Goal: Information Seeking & Learning: Learn about a topic

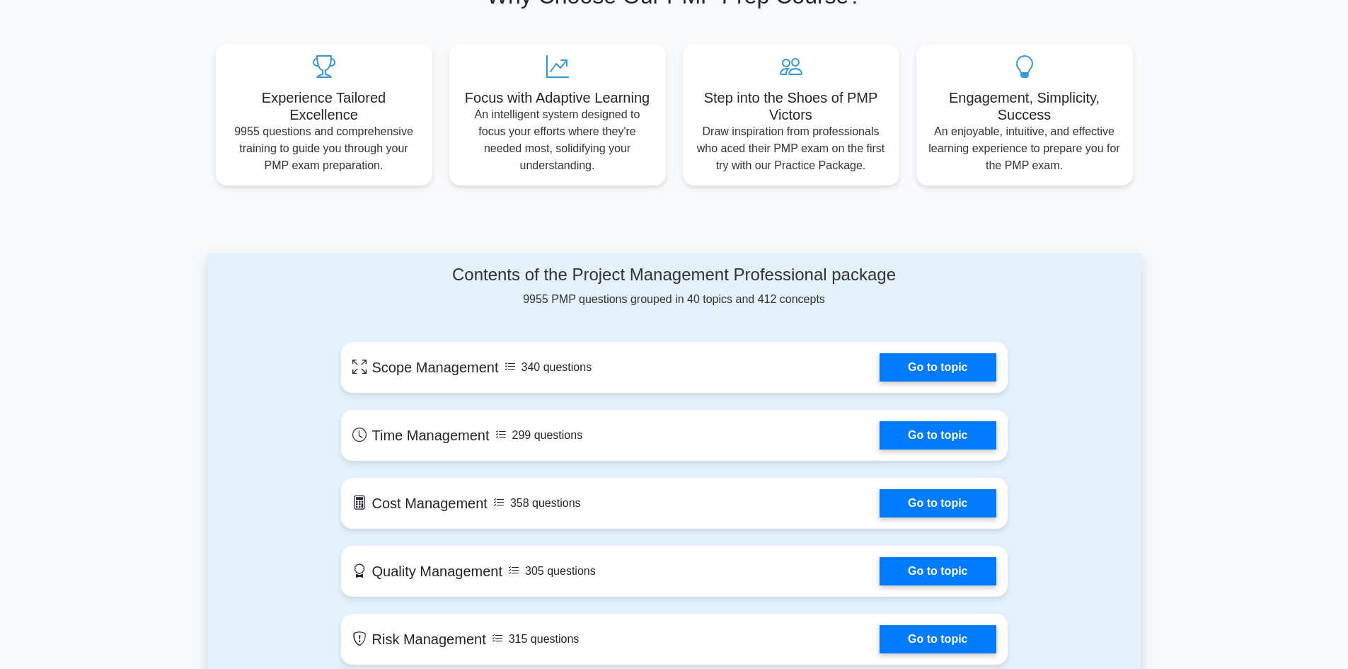
scroll to position [566, 0]
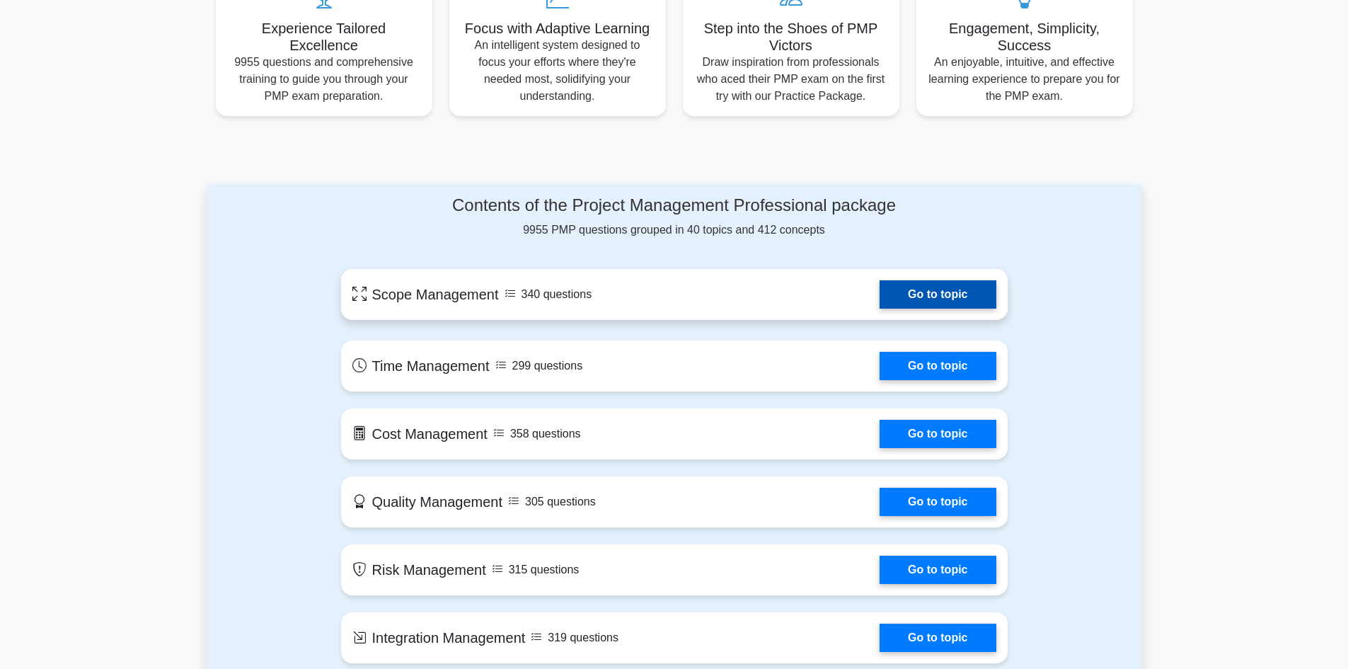
click at [880, 295] on link "Go to topic" at bounding box center [938, 294] width 116 height 28
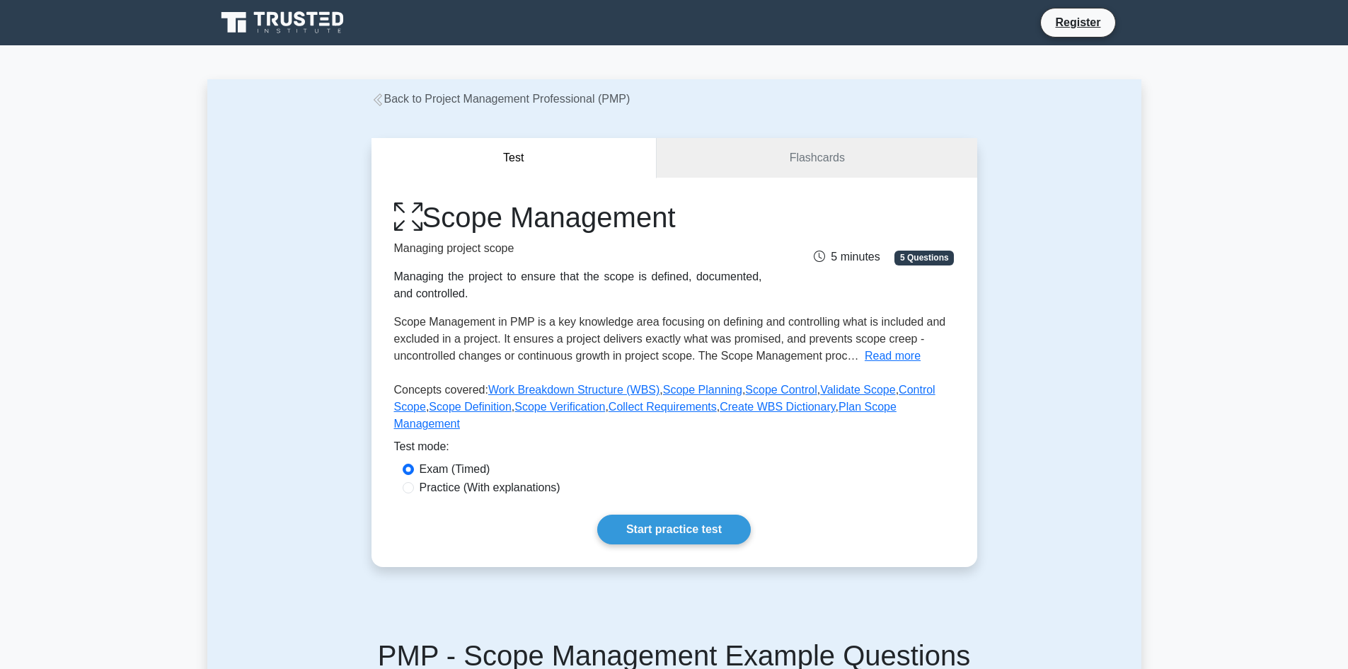
click at [438, 479] on label "Practice (With explanations)" at bounding box center [490, 487] width 141 height 17
click at [414, 482] on input "Practice (With explanations)" at bounding box center [408, 487] width 11 height 11
radio input "true"
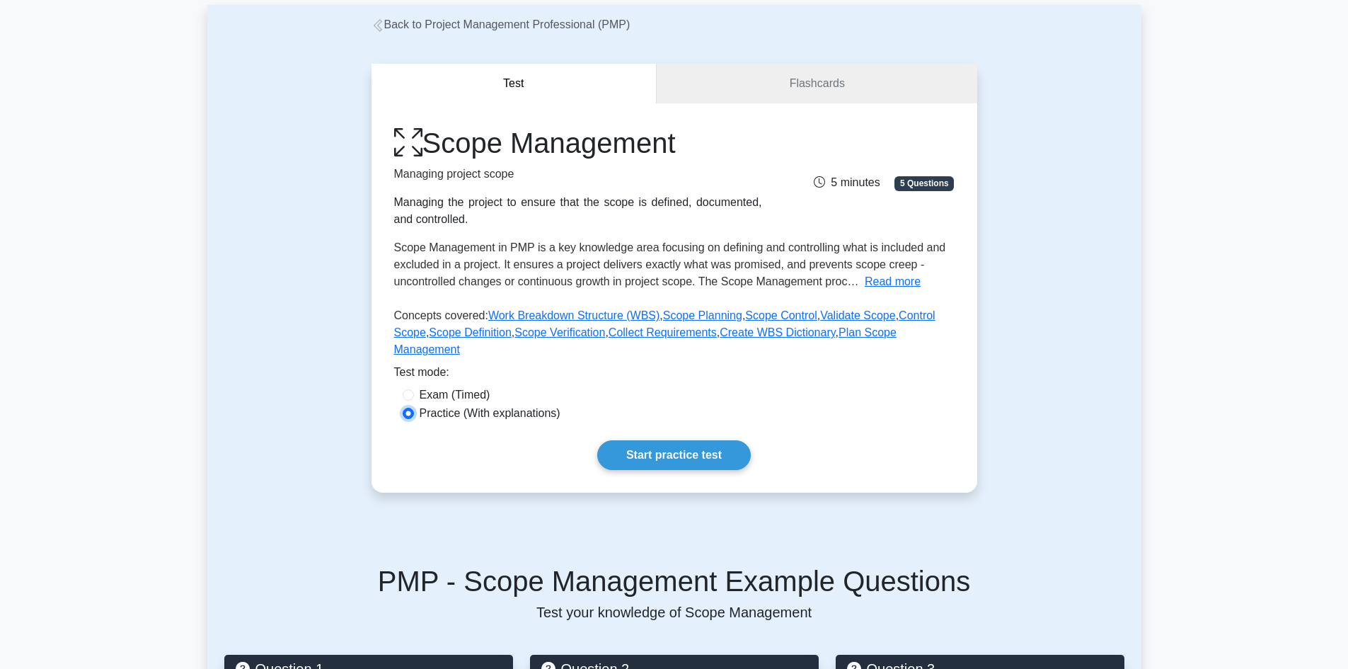
scroll to position [354, 0]
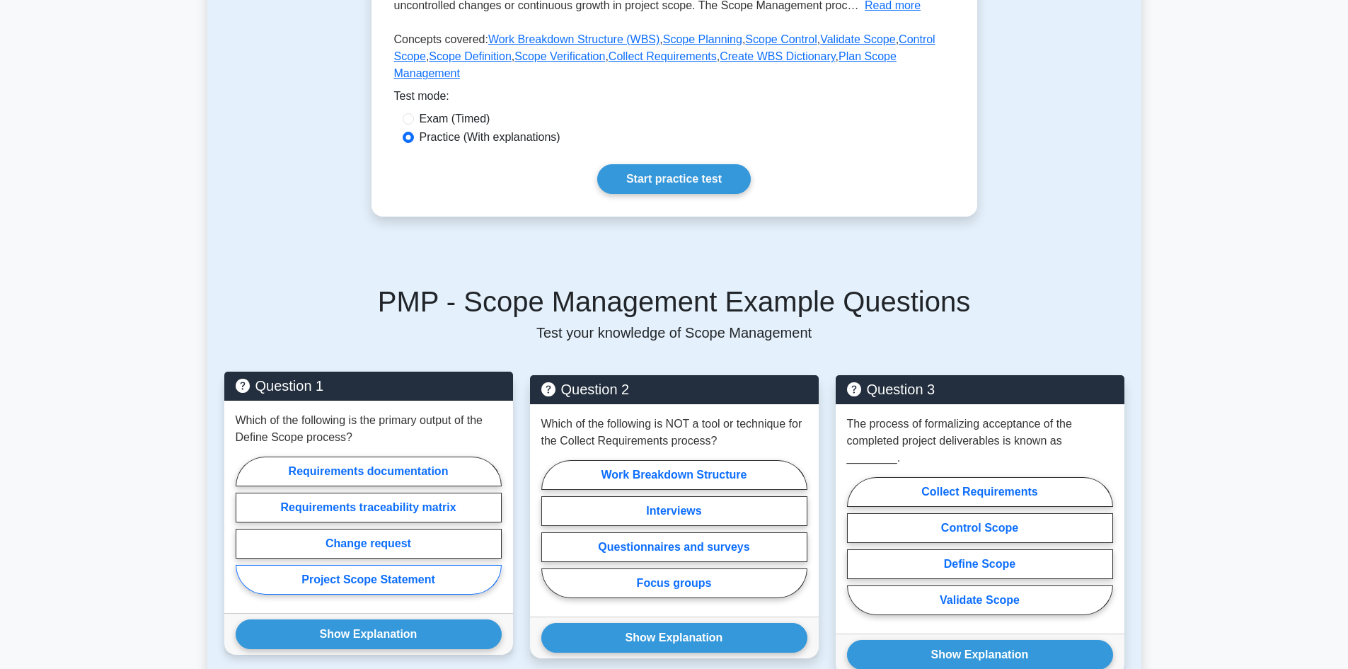
click at [411, 565] on label "Project Scope Statement" at bounding box center [369, 580] width 266 height 30
click at [245, 534] on input "Project Scope Statement" at bounding box center [240, 529] width 9 height 9
radio input "true"
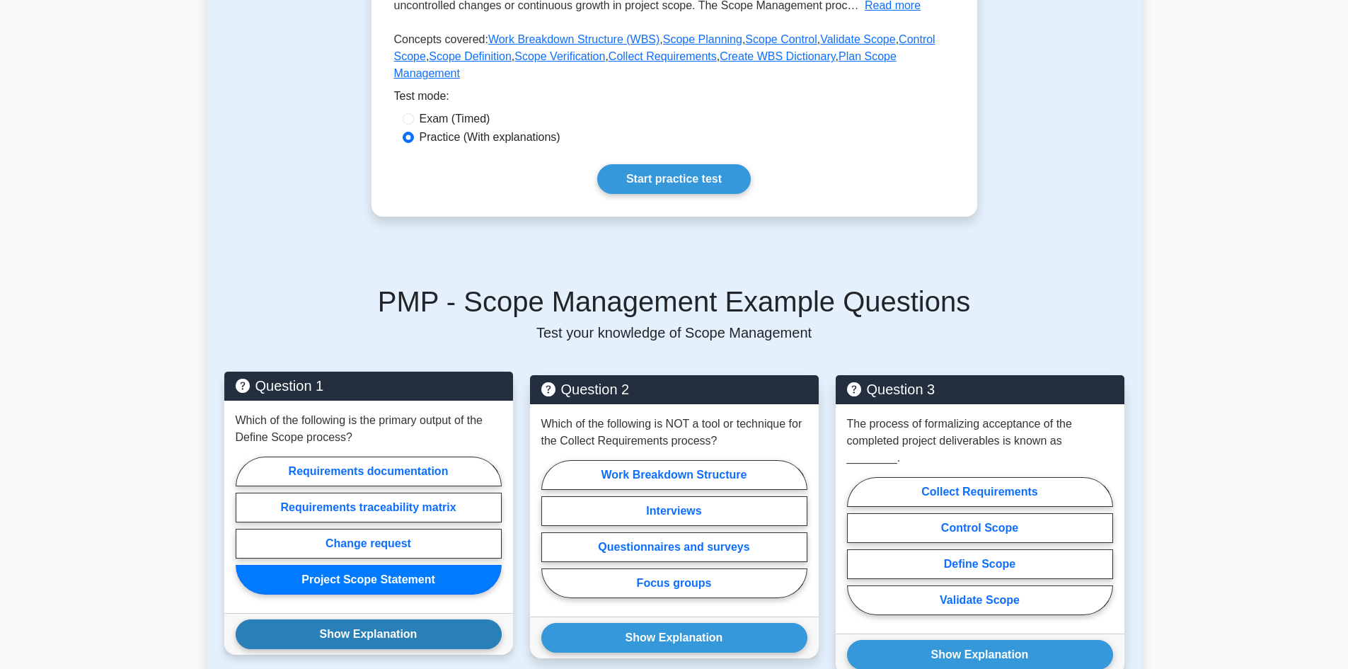
click at [394, 619] on button "Show Explanation" at bounding box center [369, 634] width 266 height 30
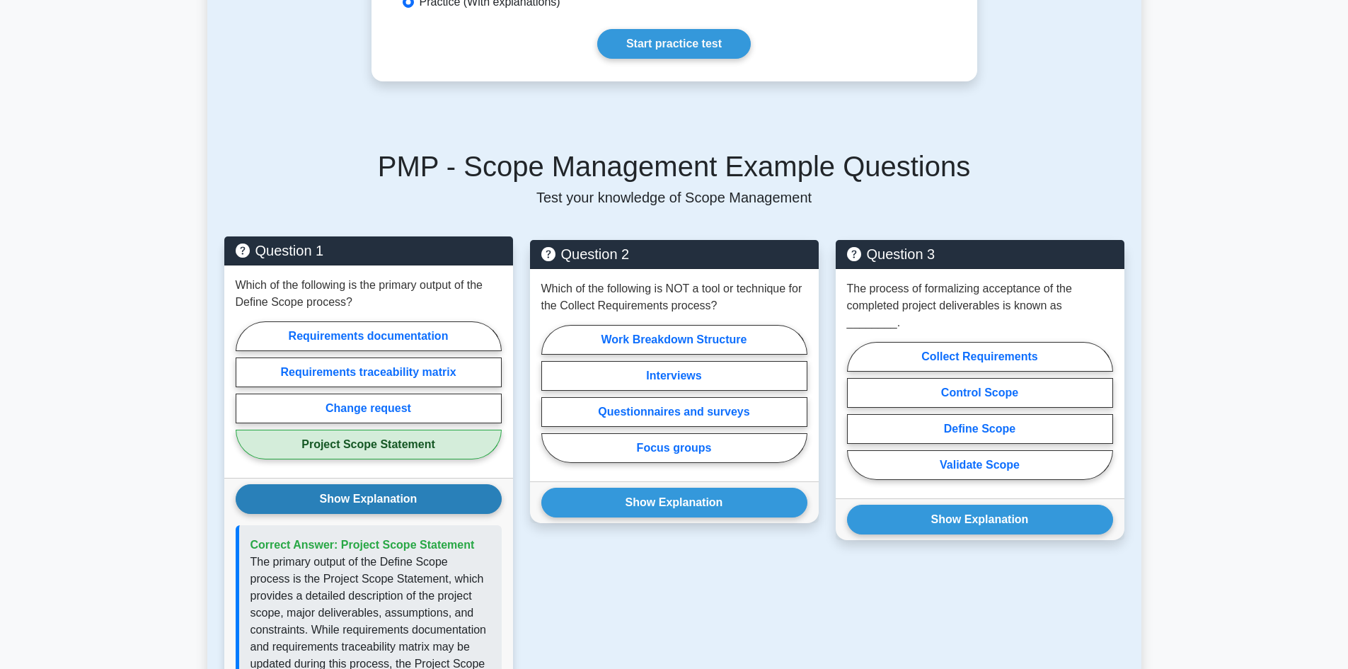
scroll to position [495, 0]
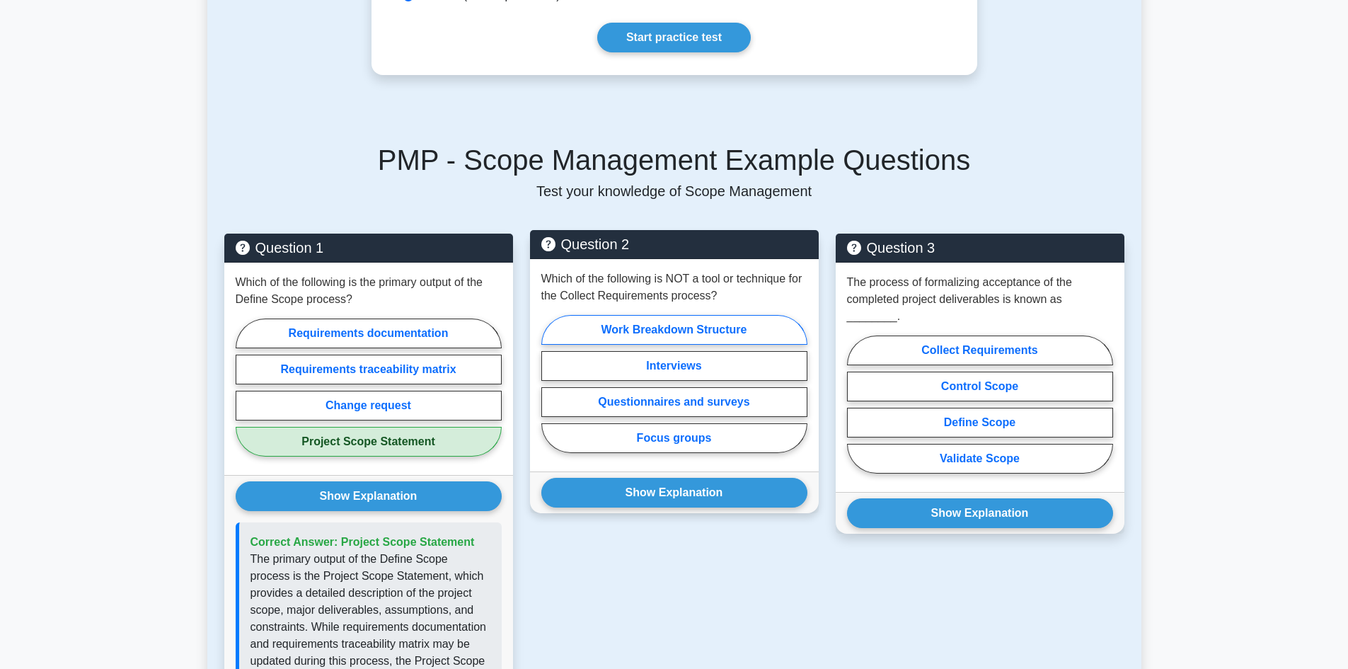
click at [693, 315] on label "Work Breakdown Structure" at bounding box center [674, 330] width 266 height 30
click at [551, 384] on input "Work Breakdown Structure" at bounding box center [545, 388] width 9 height 9
radio input "true"
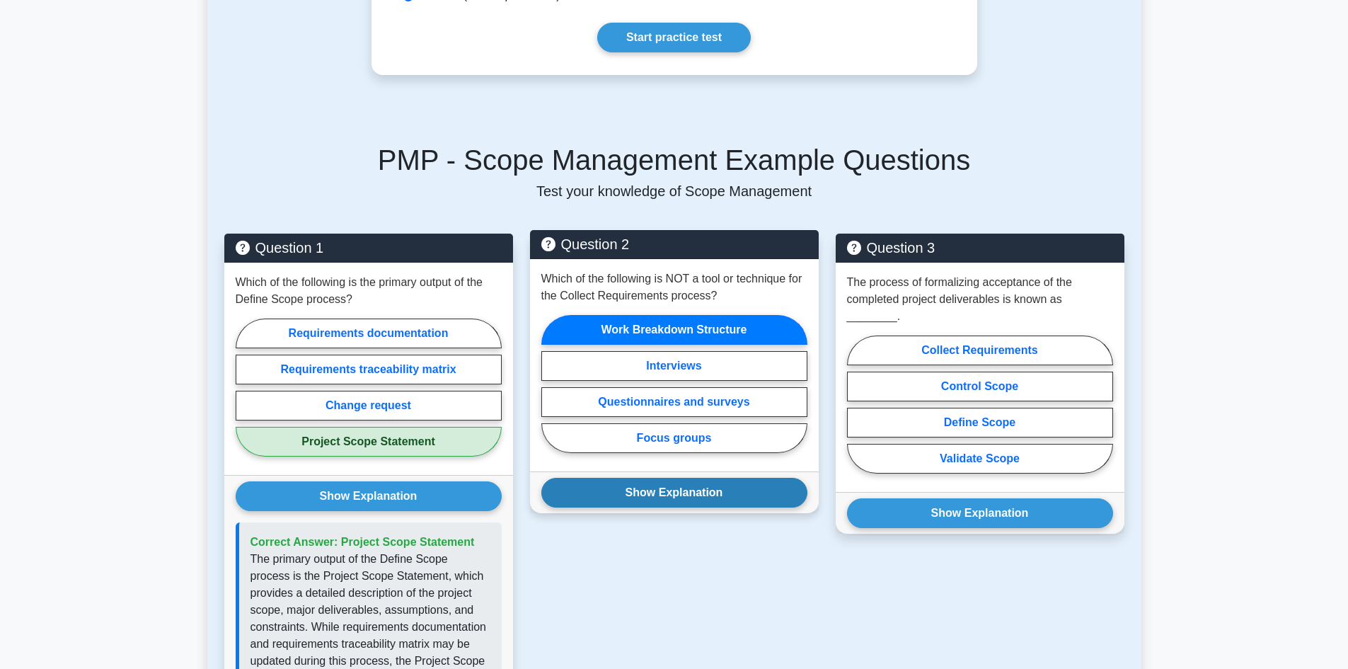
click at [675, 478] on button "Show Explanation" at bounding box center [674, 493] width 266 height 30
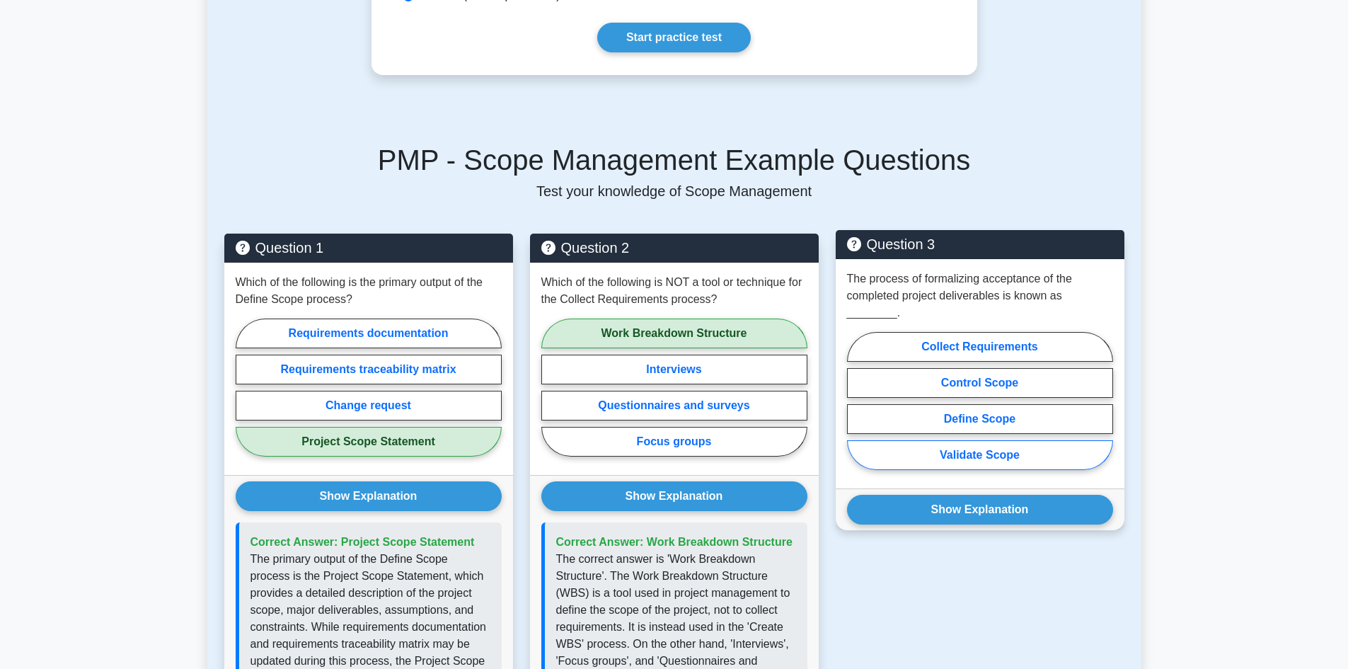
click at [1009, 440] on label "Validate Scope" at bounding box center [980, 455] width 266 height 30
click at [856, 410] on input "Validate Scope" at bounding box center [851, 405] width 9 height 9
radio input "true"
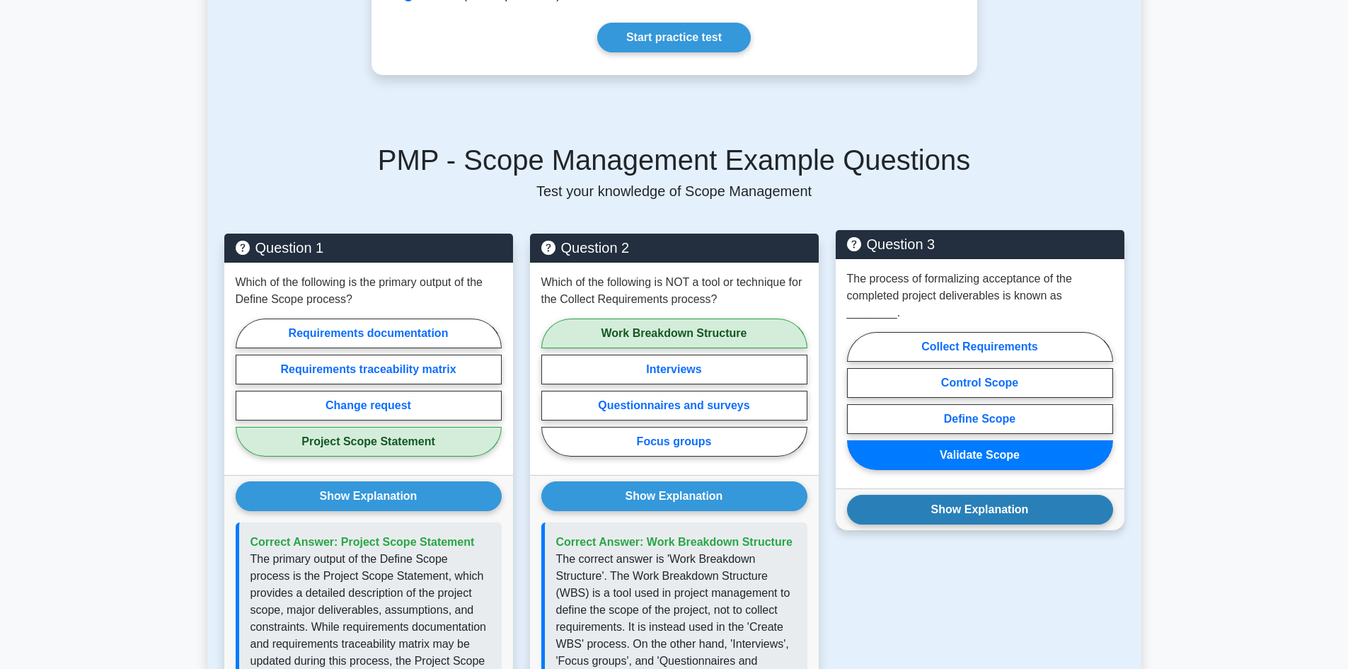
click at [1016, 495] on button "Show Explanation" at bounding box center [980, 510] width 266 height 30
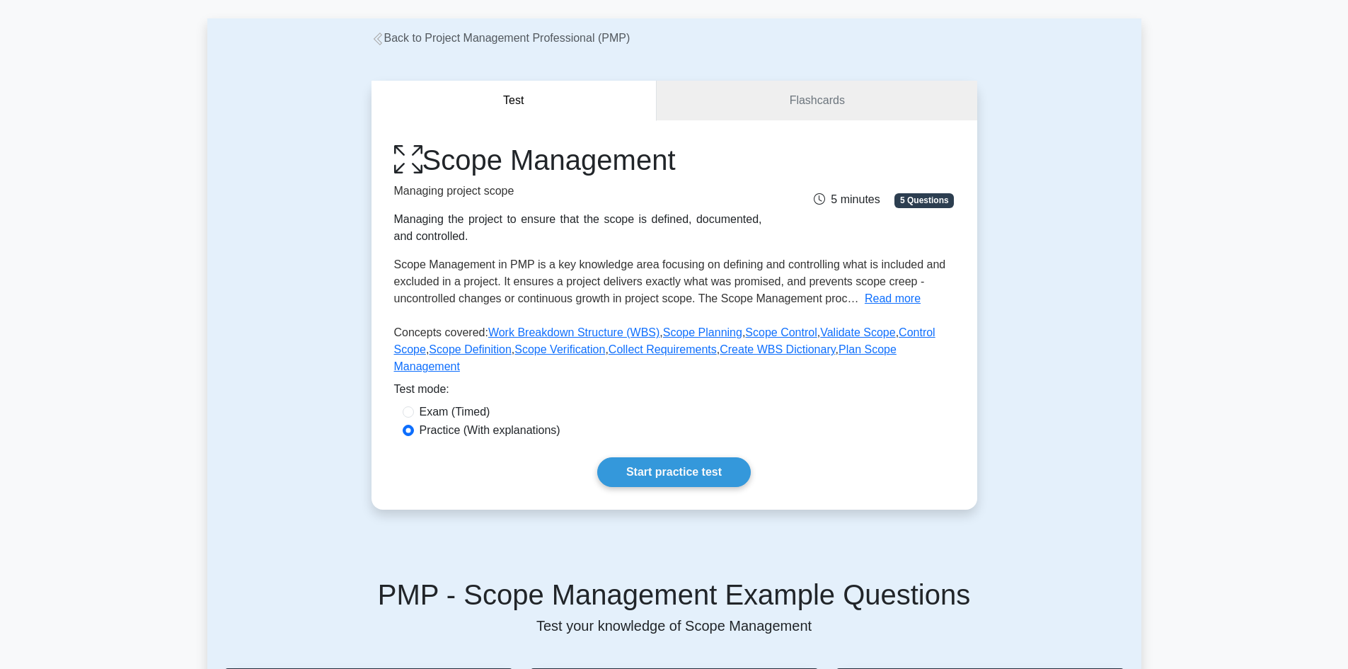
scroll to position [0, 0]
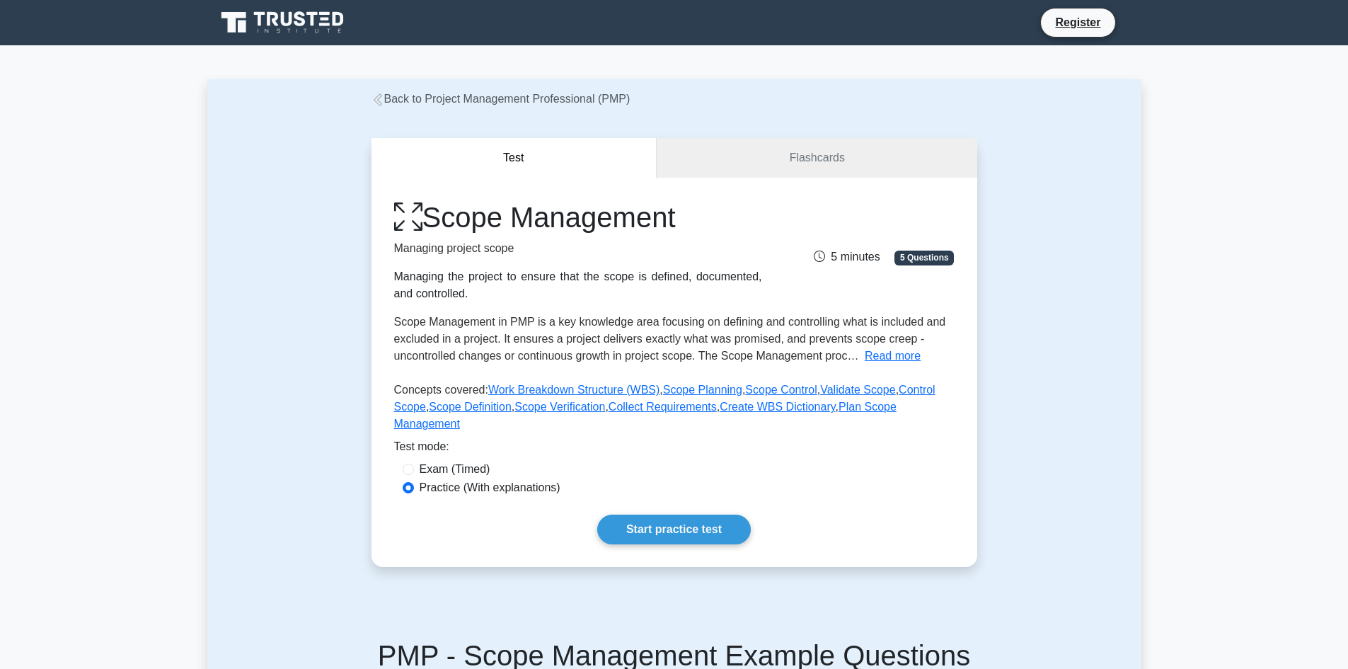
click at [459, 461] on label "Exam (Timed)" at bounding box center [455, 469] width 71 height 17
click at [414, 464] on input "Exam (Timed)" at bounding box center [408, 469] width 11 height 11
radio input "true"
click at [638, 515] on link "Start practice test" at bounding box center [674, 530] width 154 height 30
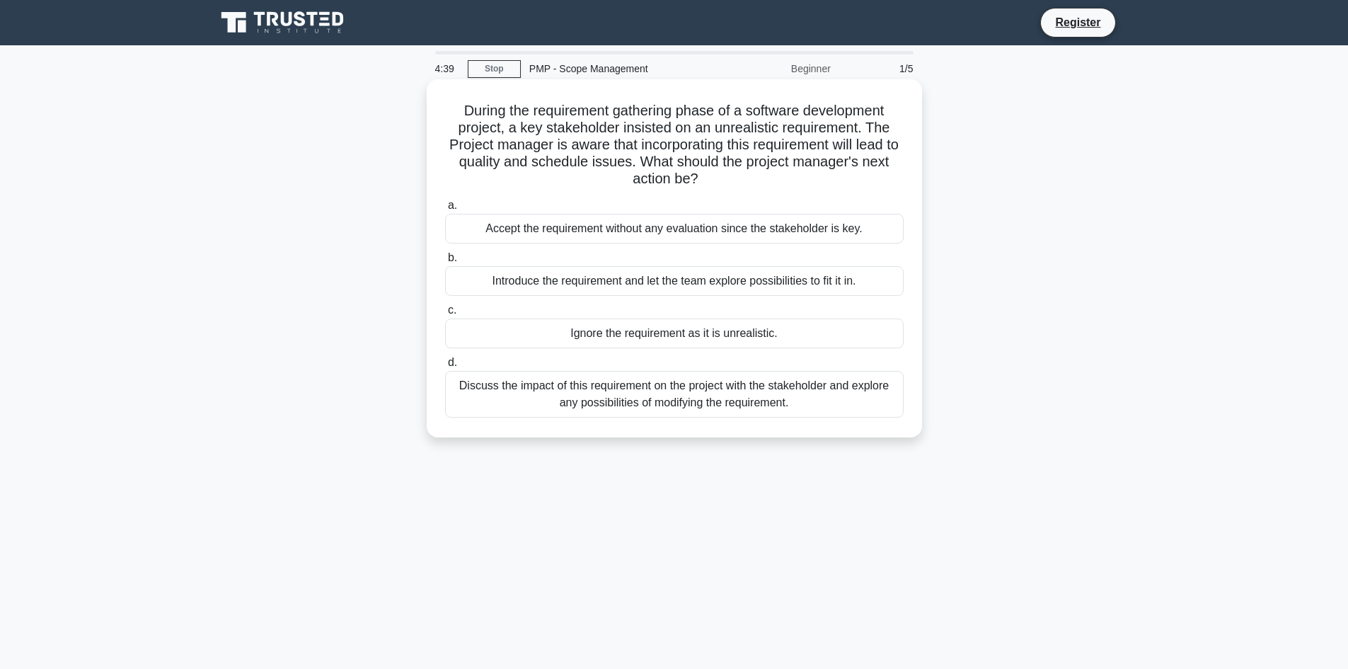
click at [725, 398] on div "Discuss the impact of this requirement on the project with the stakeholder and …" at bounding box center [674, 394] width 459 height 47
click at [445, 367] on input "d. Discuss the impact of this requirement on the project with the stakeholder a…" at bounding box center [445, 362] width 0 height 9
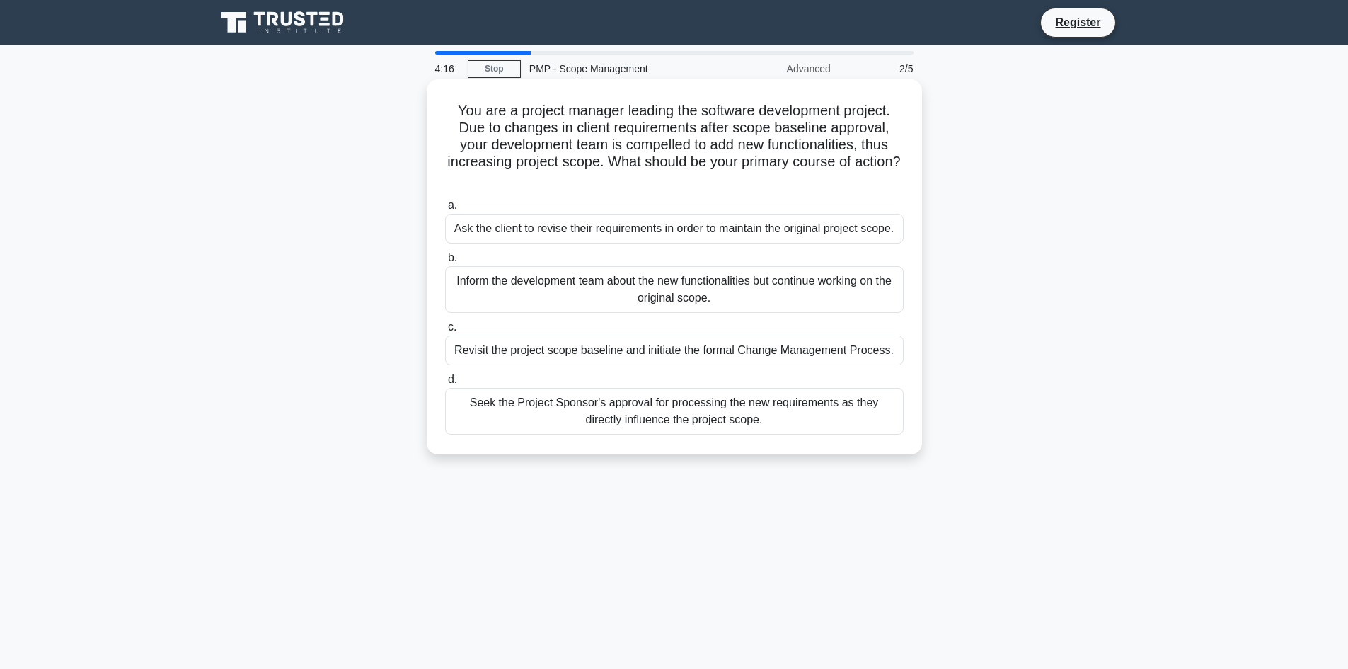
click at [592, 283] on div "Inform the development team about the new functionalities but continue working …" at bounding box center [674, 289] width 459 height 47
click at [445, 263] on input "b. Inform the development team about the new functionalities but continue worki…" at bounding box center [445, 257] width 0 height 9
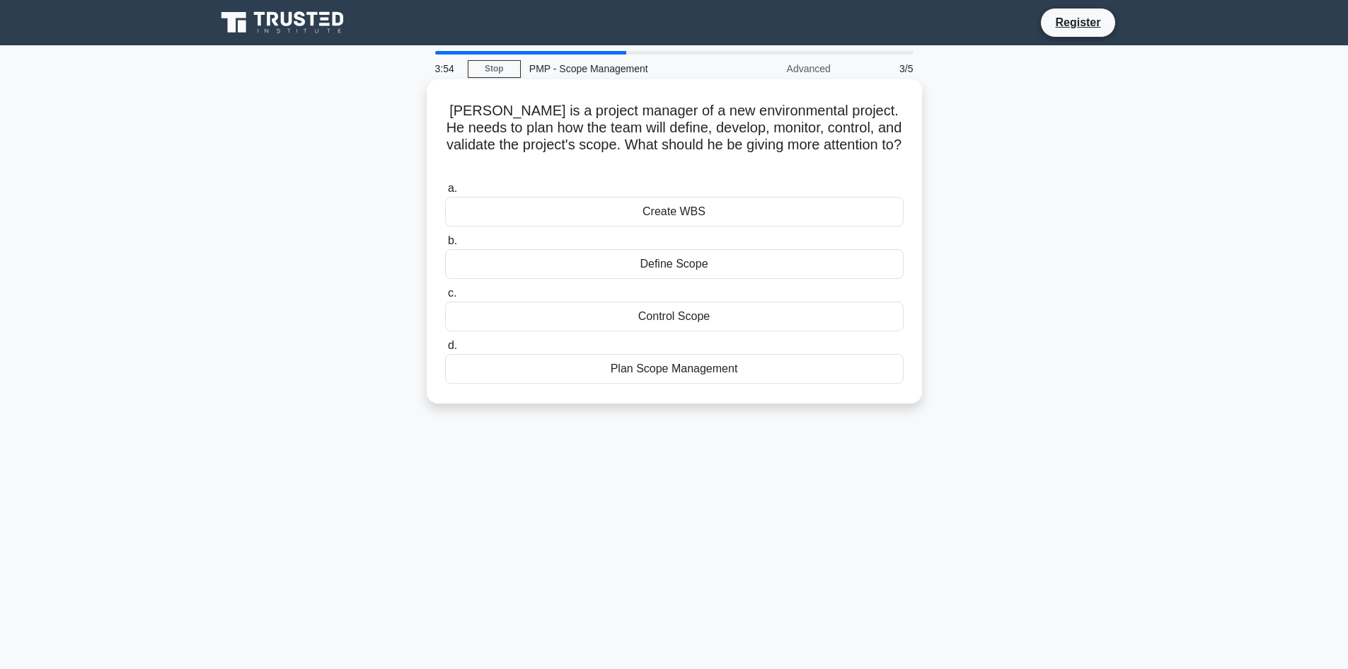
click at [597, 354] on div "Plan Scope Management" at bounding box center [674, 369] width 459 height 30
click at [445, 347] on input "d. Plan Scope Management" at bounding box center [445, 345] width 0 height 9
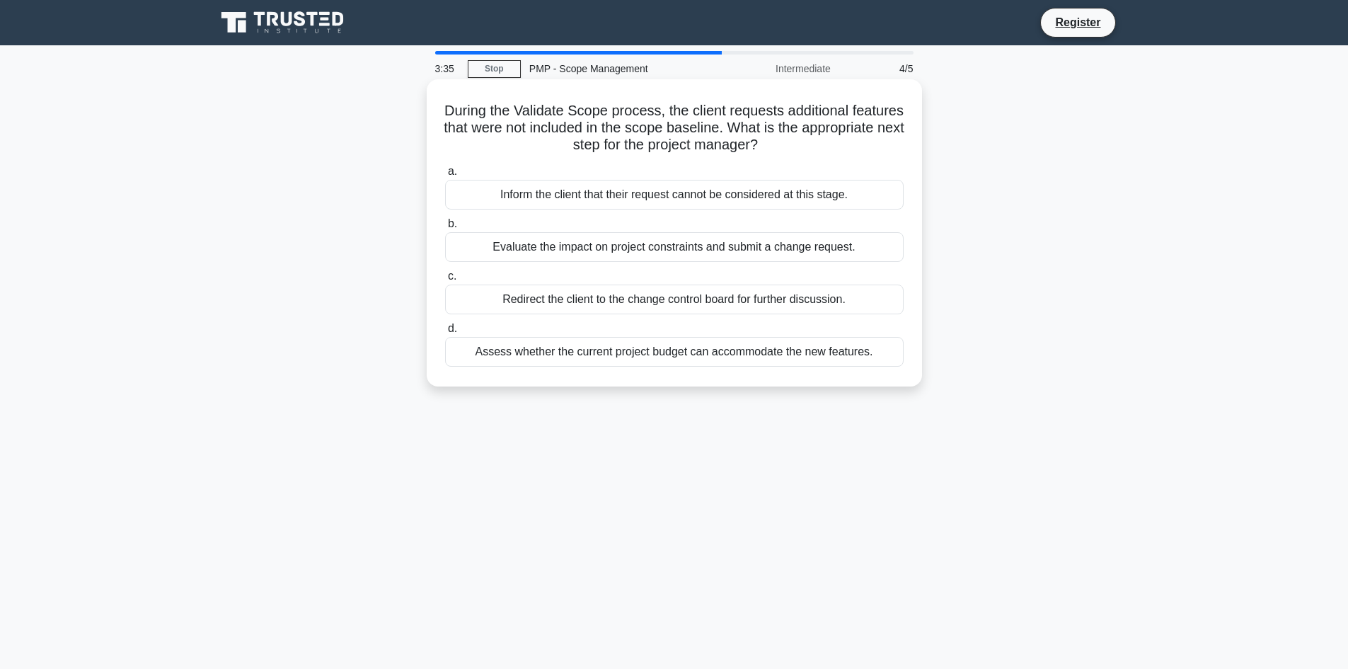
click at [568, 250] on div "Evaluate the impact on project constraints and submit a change request." at bounding box center [674, 247] width 459 height 30
click at [445, 229] on input "b. Evaluate the impact on project constraints and submit a change request." at bounding box center [445, 223] width 0 height 9
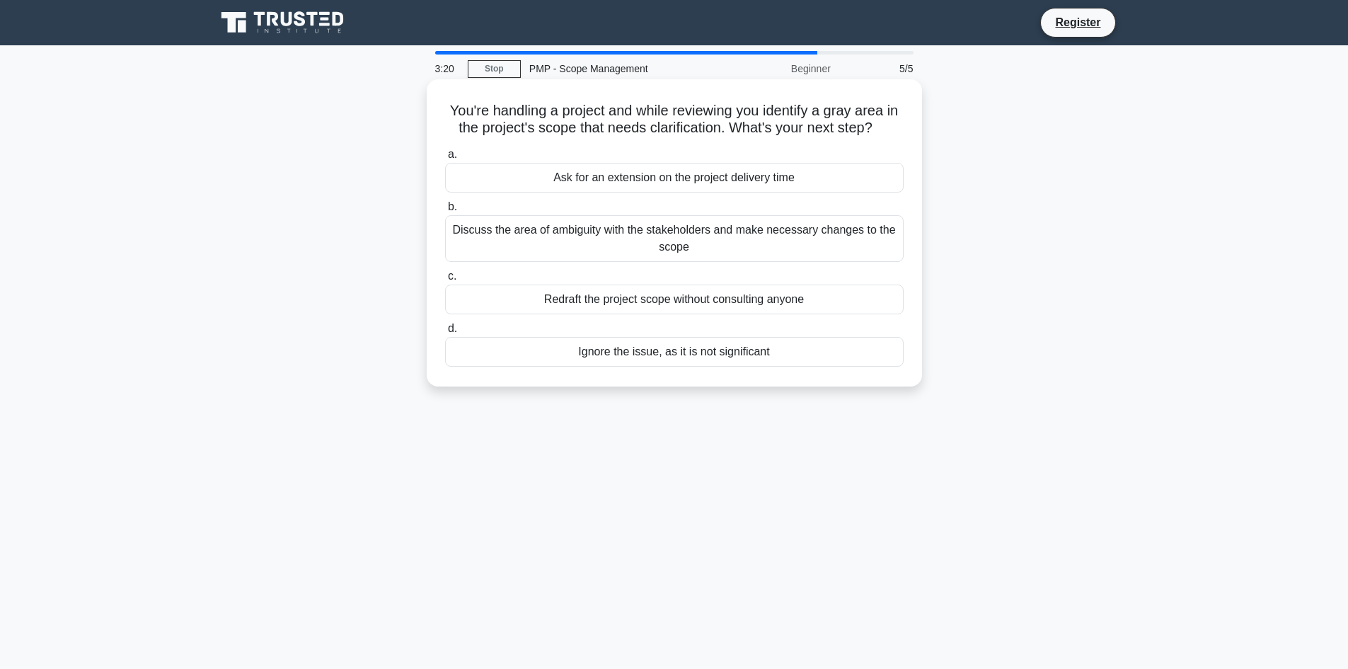
click at [651, 245] on div "Discuss the area of ambiguity with the stakeholders and make necessary changes …" at bounding box center [674, 238] width 459 height 47
click at [445, 212] on input "b. Discuss the area of ambiguity with the stakeholders and make necessary chang…" at bounding box center [445, 206] width 0 height 9
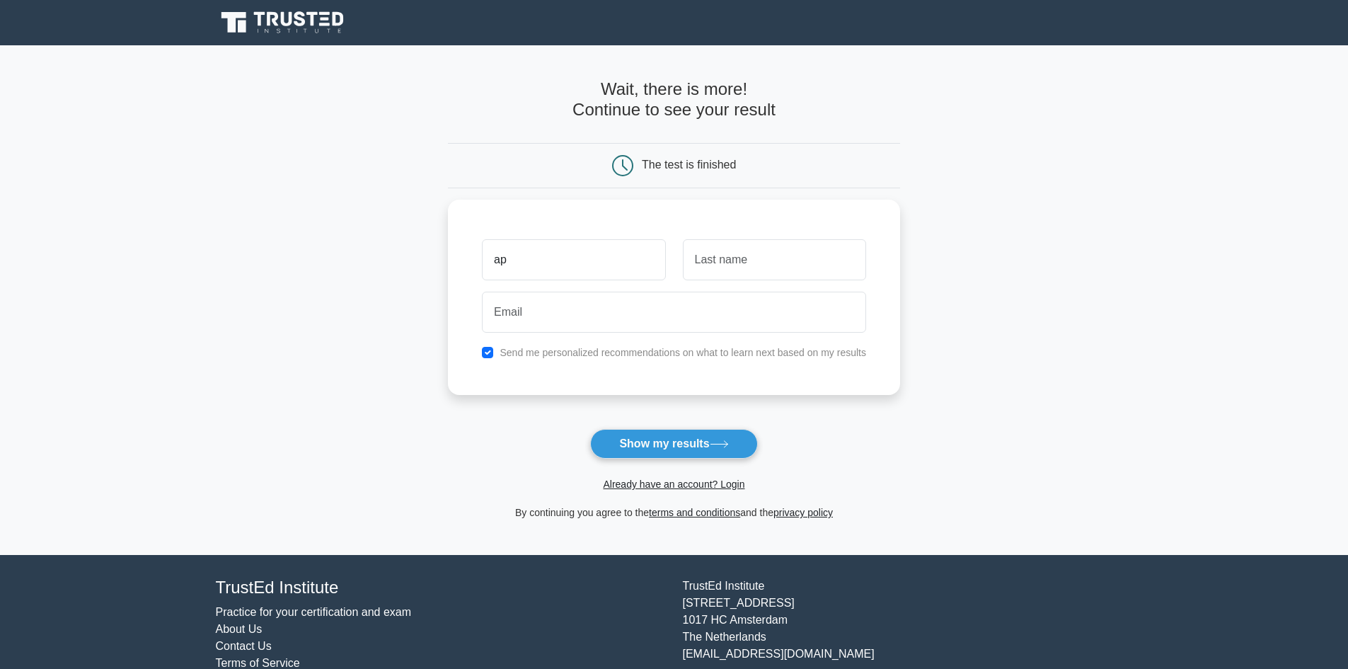
type input "ap"
type input "pa"
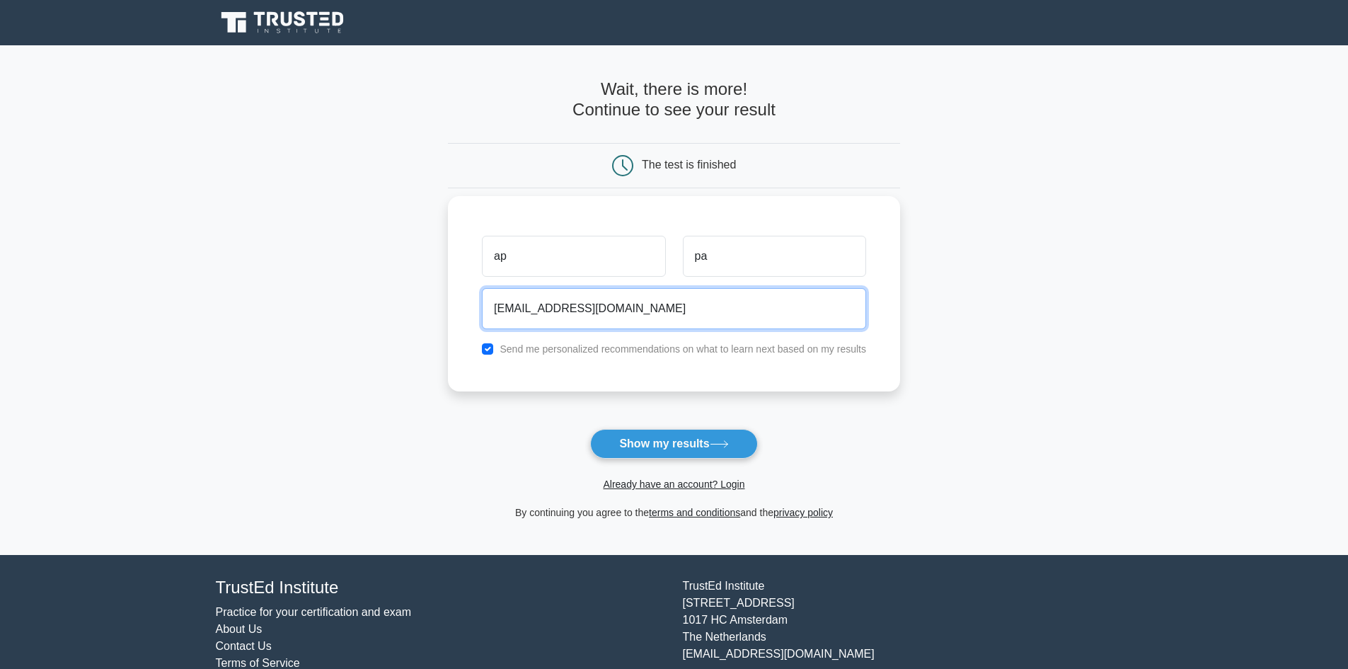
type input "[EMAIL_ADDRESS][DOMAIN_NAME]"
click at [636, 348] on label "Send me personalized recommendations on what to learn next based on my results" at bounding box center [683, 348] width 367 height 11
click at [483, 343] on div "Send me personalized recommendations on what to learn next based on my results" at bounding box center [674, 348] width 401 height 17
click at [493, 354] on input "checkbox" at bounding box center [487, 348] width 11 height 11
checkbox input "false"
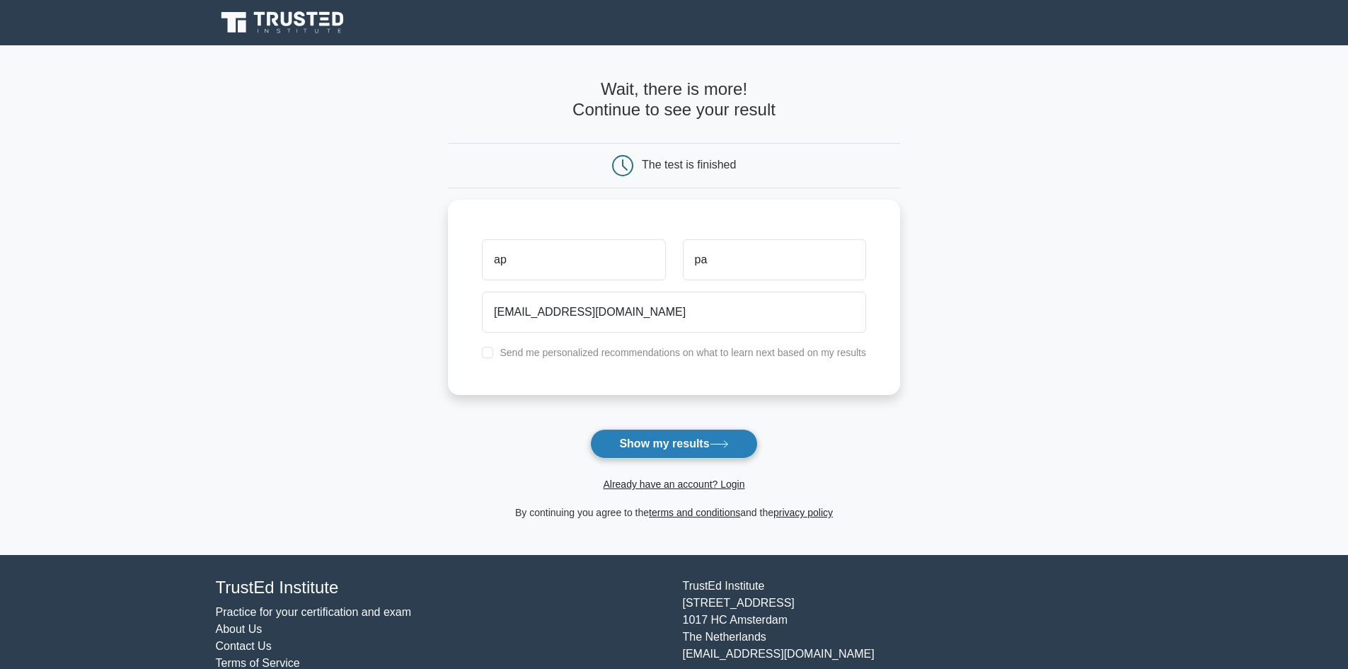
click at [631, 441] on button "Show my results" at bounding box center [673, 444] width 167 height 30
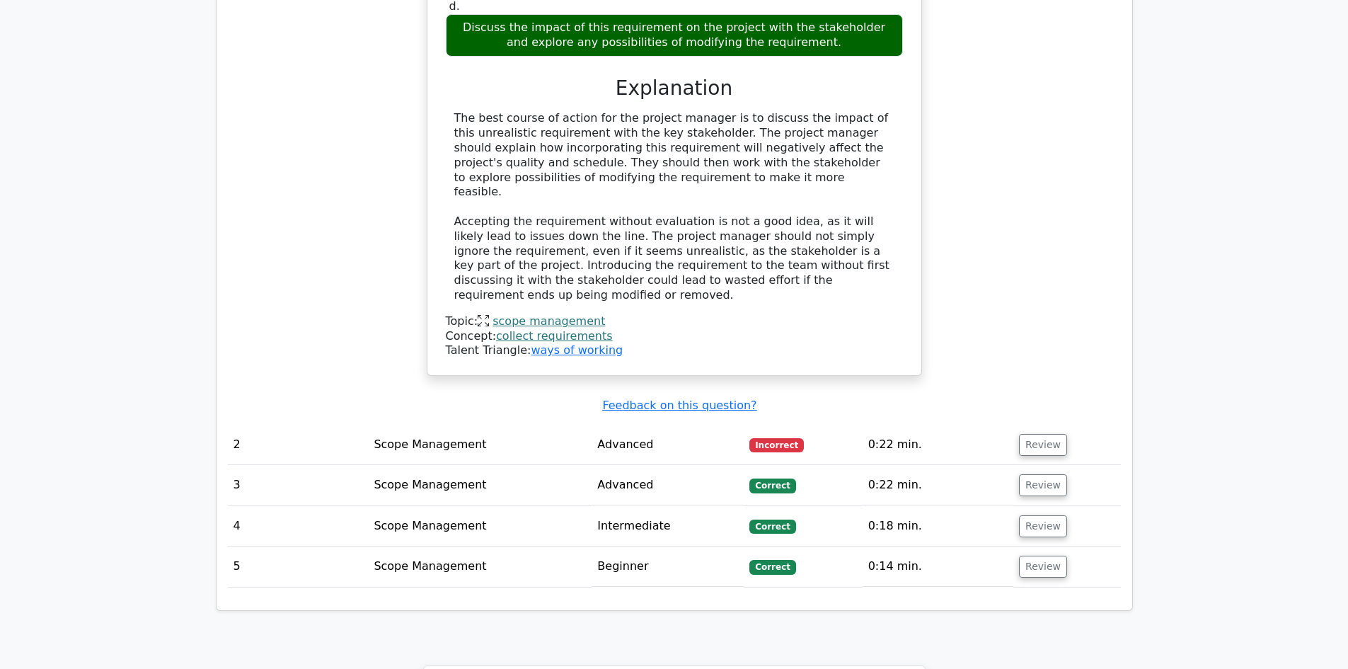
scroll to position [1628, 0]
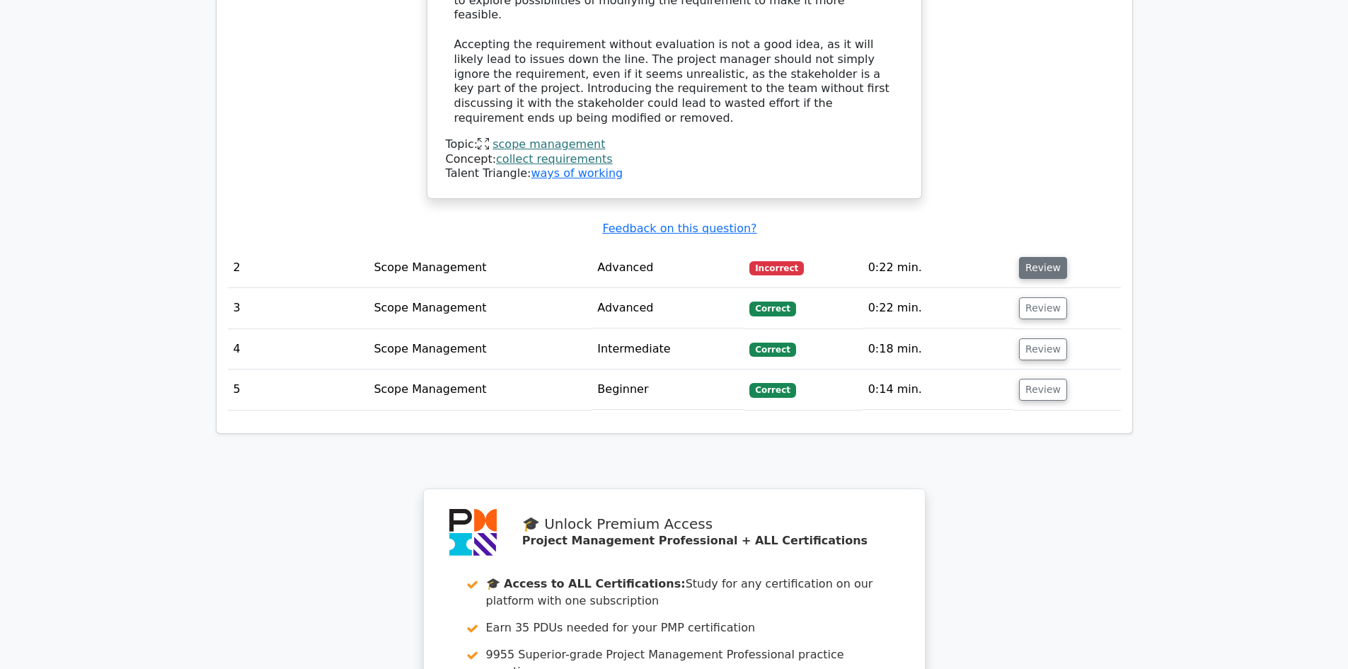
click at [1033, 257] on button "Review" at bounding box center [1043, 268] width 48 height 22
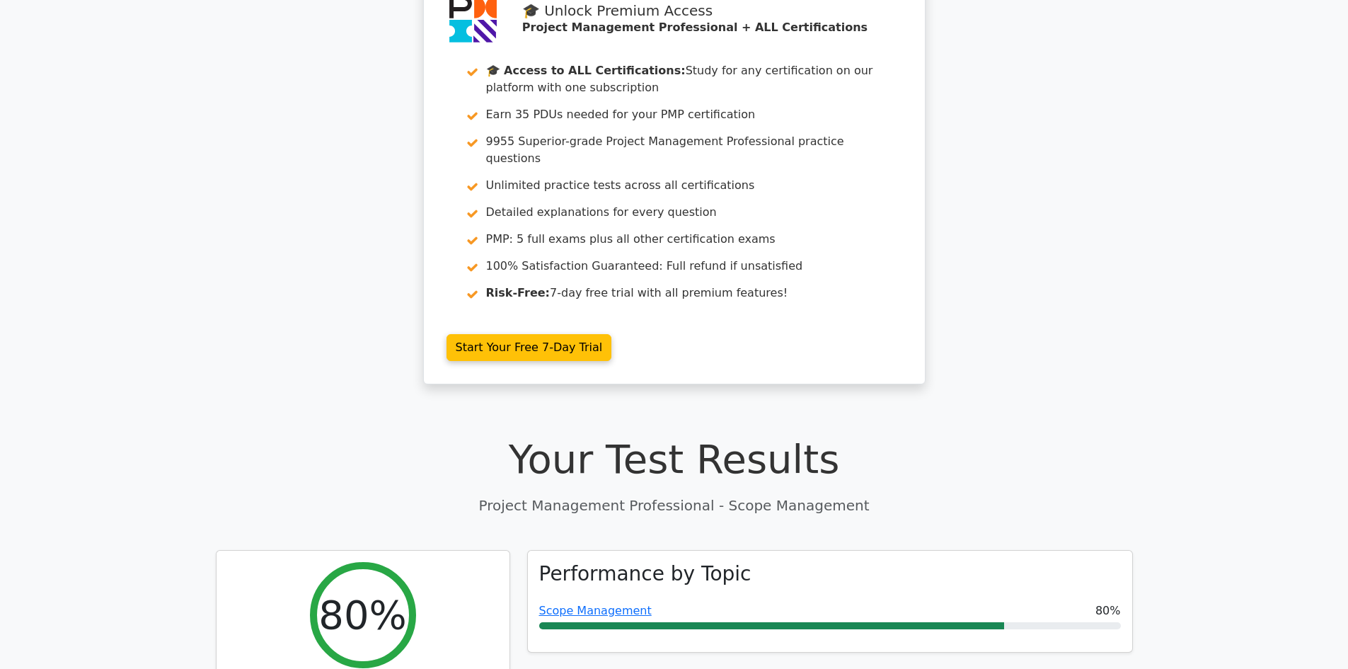
scroll to position [0, 0]
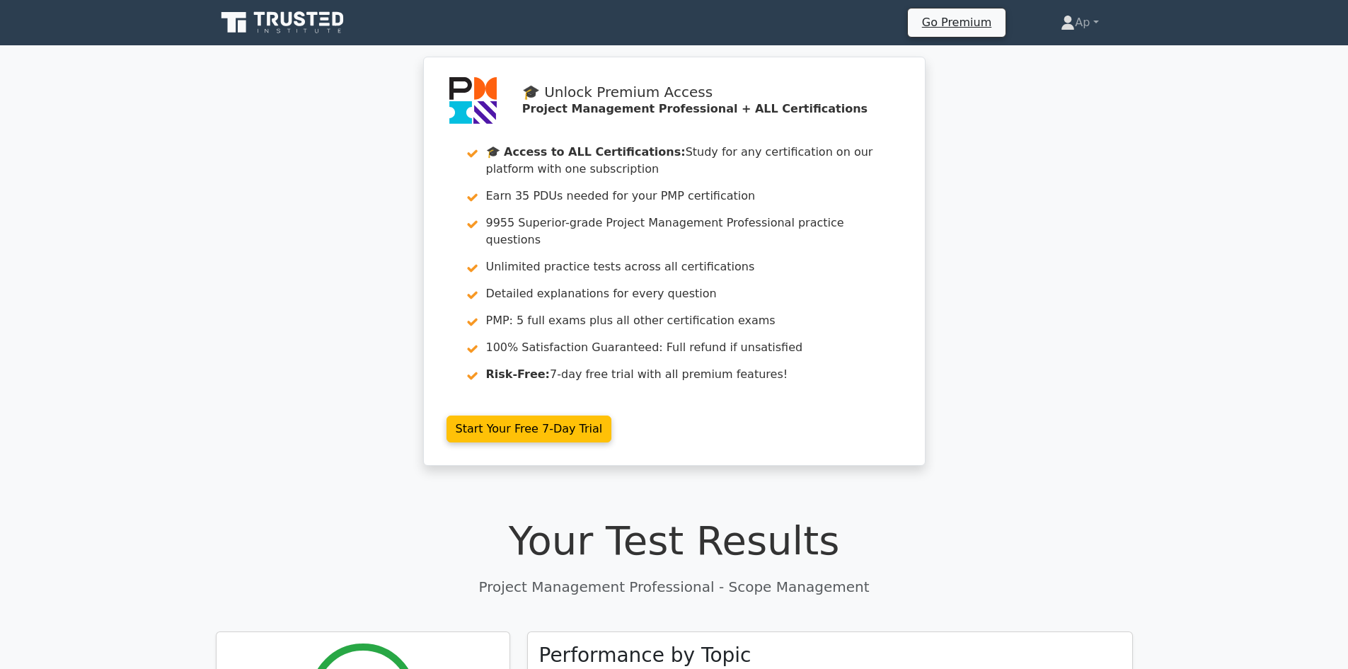
click at [304, 8] on link at bounding box center [284, 23] width 136 height 34
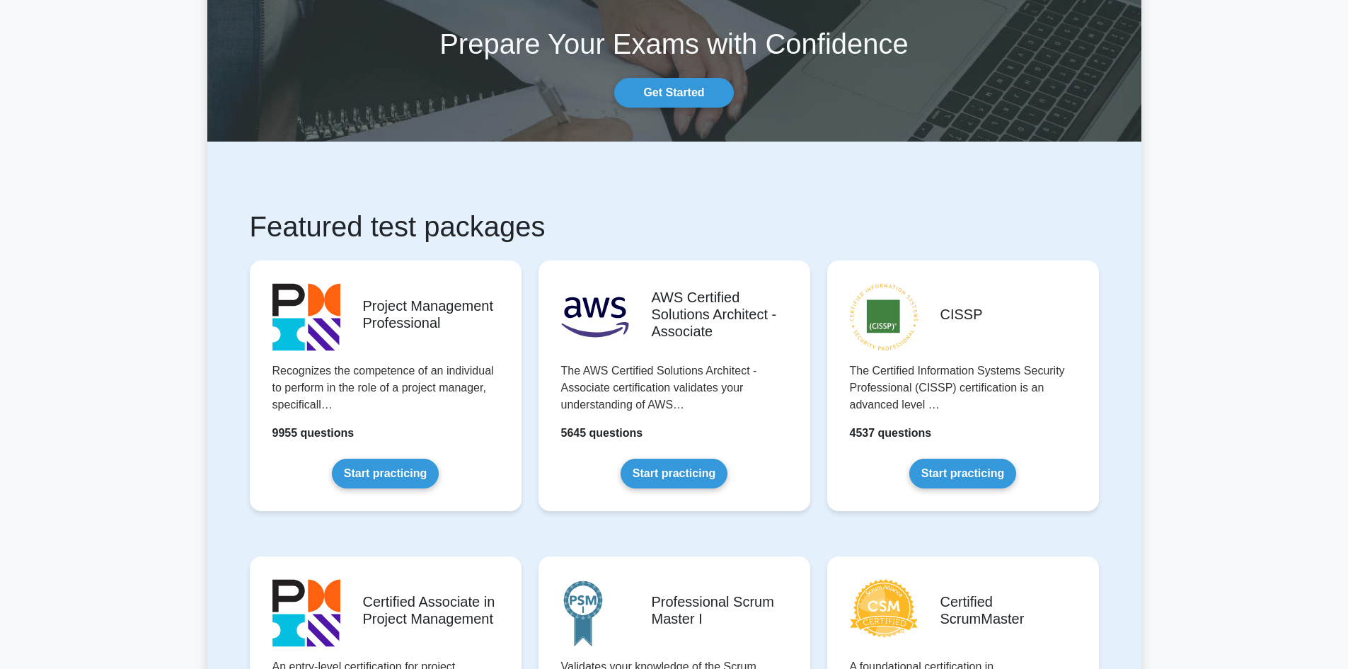
scroll to position [283, 0]
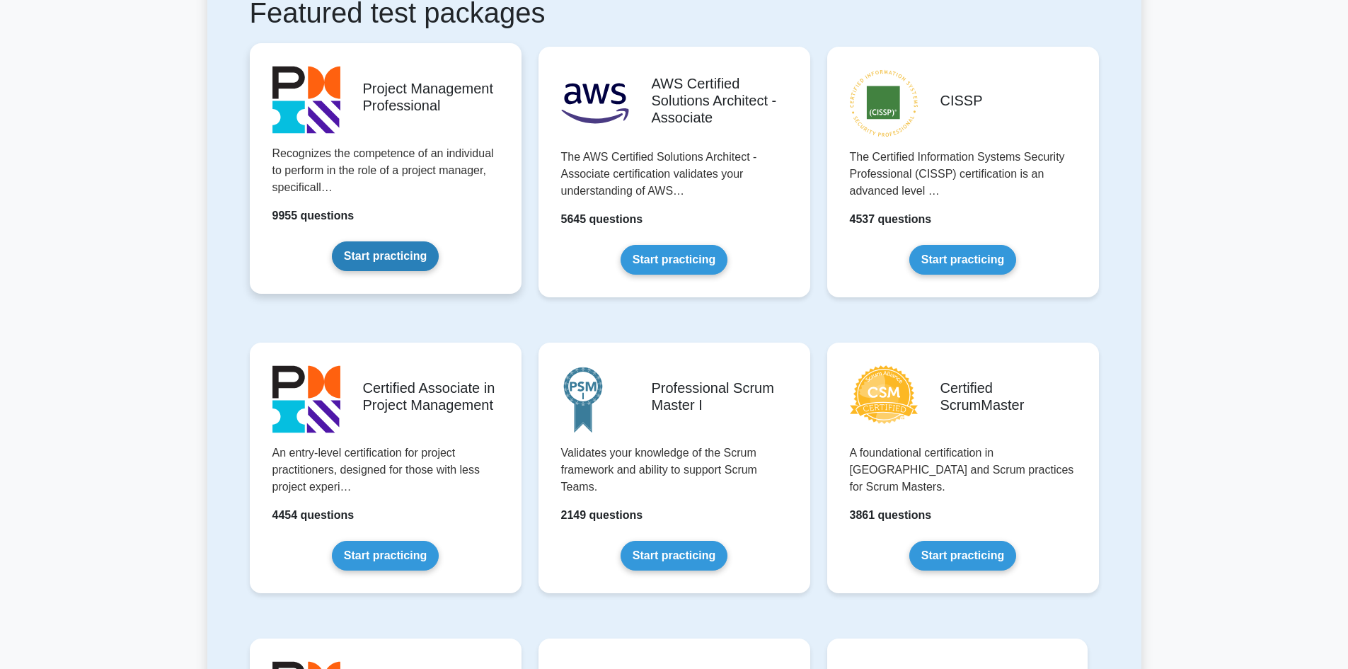
click at [383, 253] on link "Start practicing" at bounding box center [385, 256] width 107 height 30
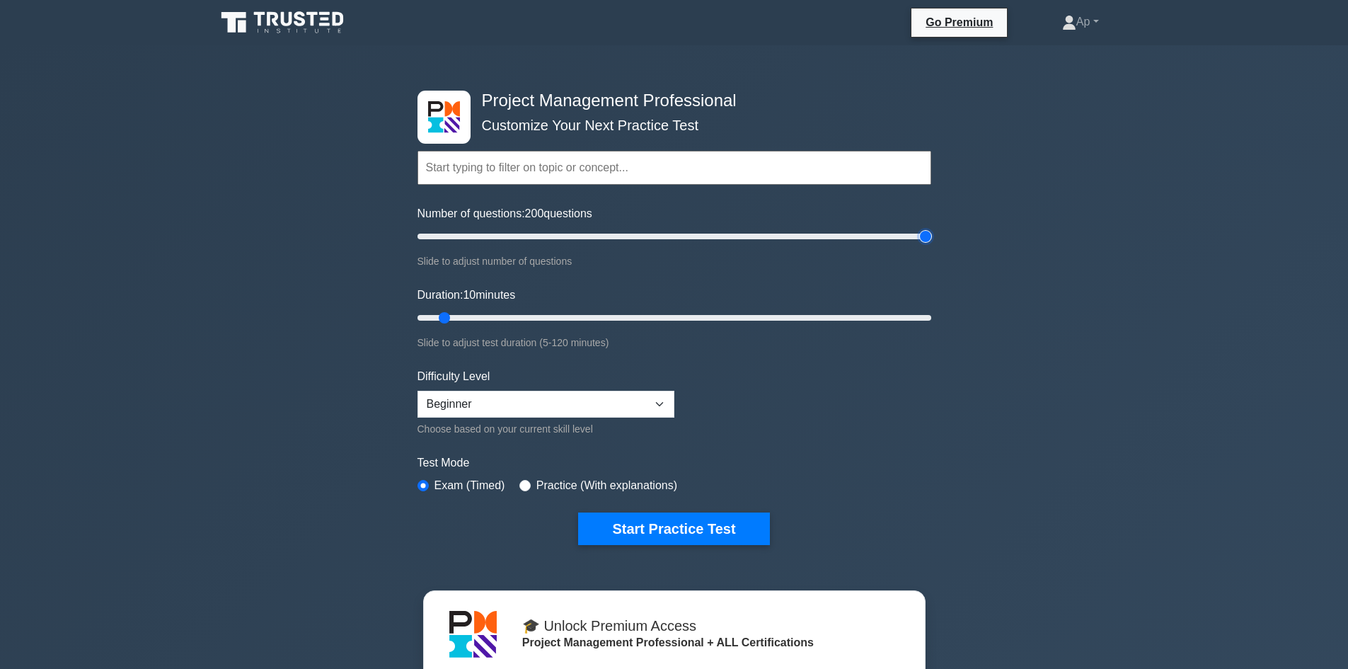
drag, startPoint x: 435, startPoint y: 231, endPoint x: 1004, endPoint y: 246, distance: 568.6
click at [931, 245] on input "Number of questions: 200 questions" at bounding box center [675, 236] width 514 height 17
drag, startPoint x: 931, startPoint y: 234, endPoint x: 874, endPoint y: 236, distance: 56.6
type input "180"
click at [874, 236] on input "Number of questions: 180 questions" at bounding box center [675, 236] width 514 height 17
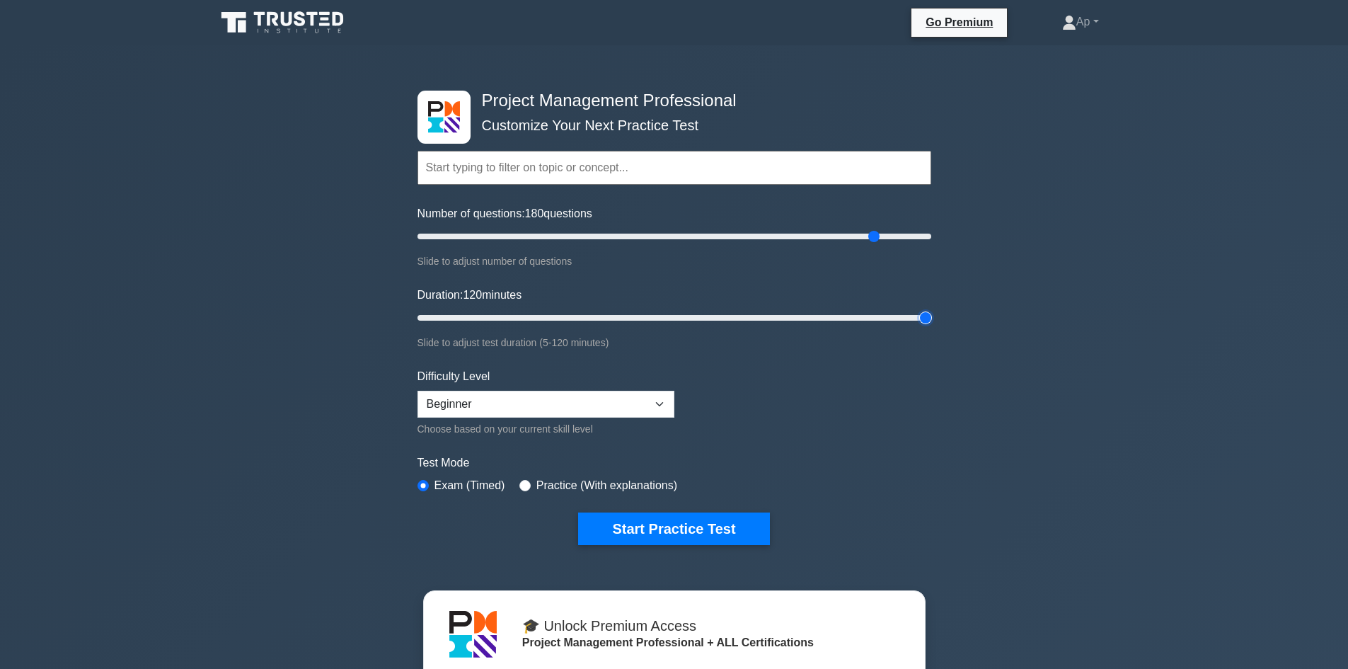
drag, startPoint x: 443, startPoint y: 315, endPoint x: 971, endPoint y: 331, distance: 528.3
click at [931, 326] on input "Duration: 120 minutes" at bounding box center [675, 317] width 514 height 17
drag, startPoint x: 927, startPoint y: 314, endPoint x: 885, endPoint y: 310, distance: 42.0
type input "110"
click at [885, 310] on input "Duration: 110 minutes" at bounding box center [675, 317] width 514 height 17
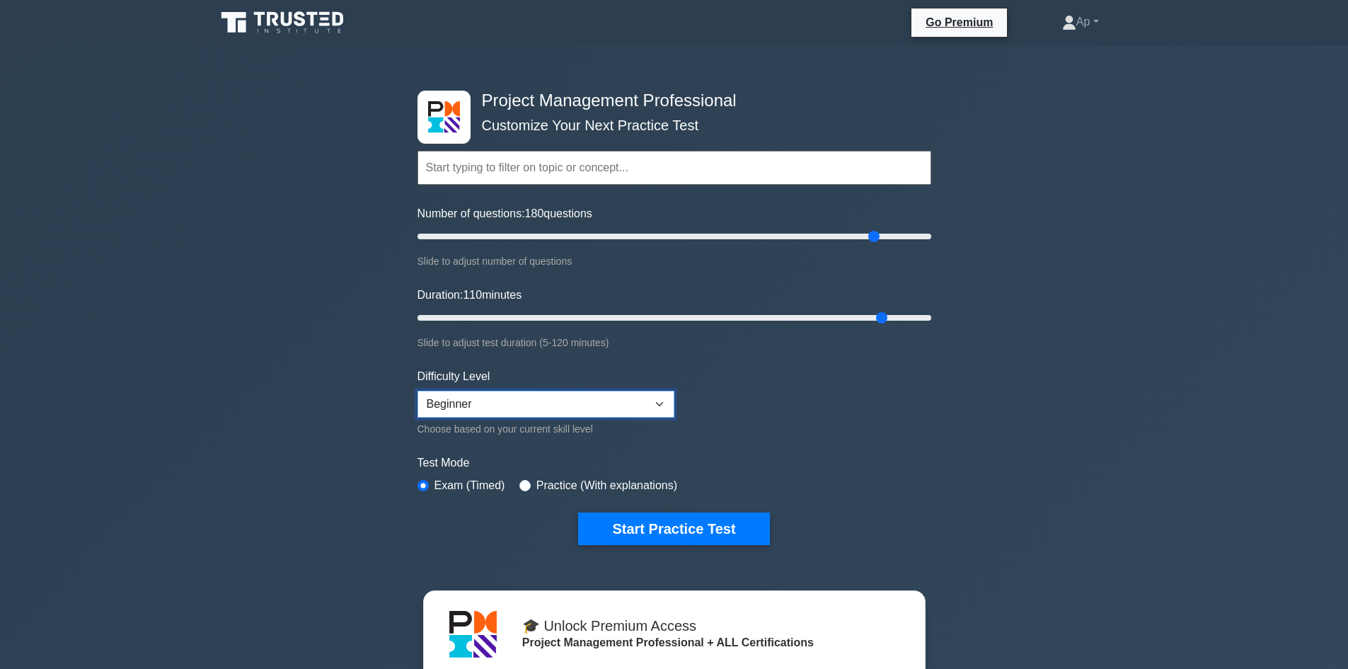
click at [646, 398] on select "Beginner Intermediate Expert" at bounding box center [546, 404] width 257 height 27
select select "expert"
click at [418, 391] on select "Beginner Intermediate Expert" at bounding box center [546, 404] width 257 height 27
click at [275, 348] on div "Project Management Professional Customize Your Next Practice Test Topics Scope …" at bounding box center [674, 523] width 1348 height 957
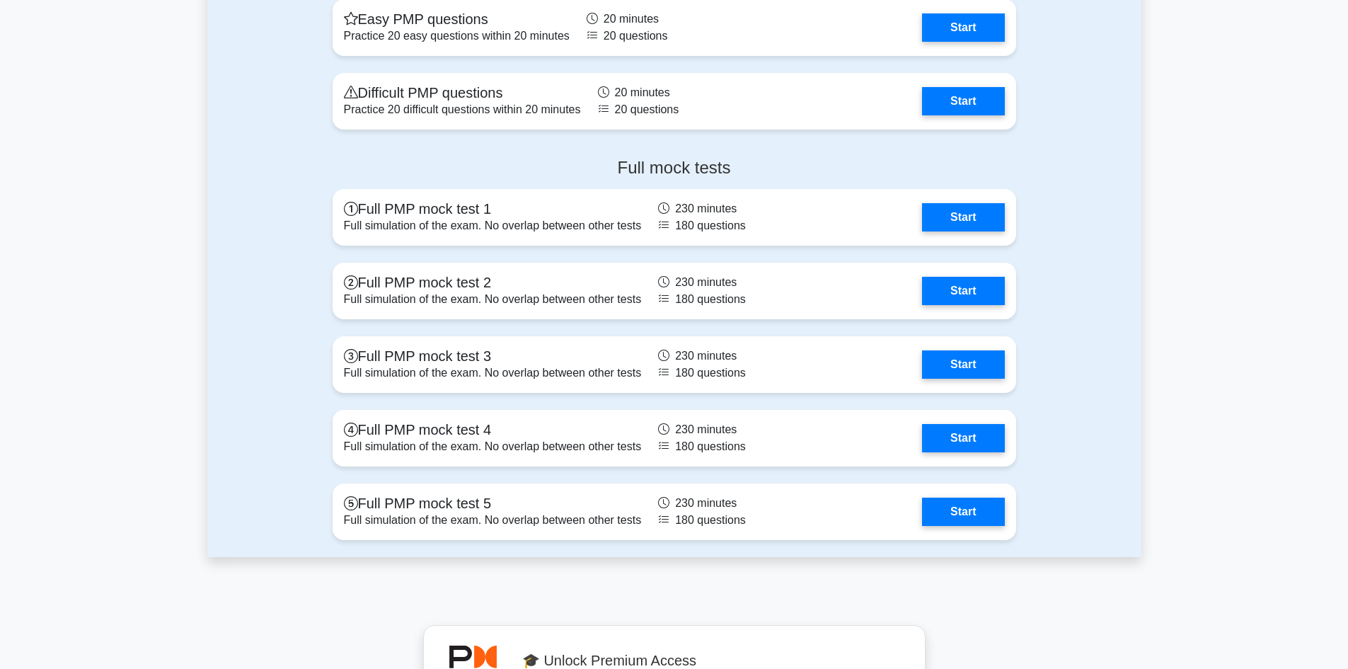
scroll to position [4318, 0]
